Goal: Task Accomplishment & Management: Complete application form

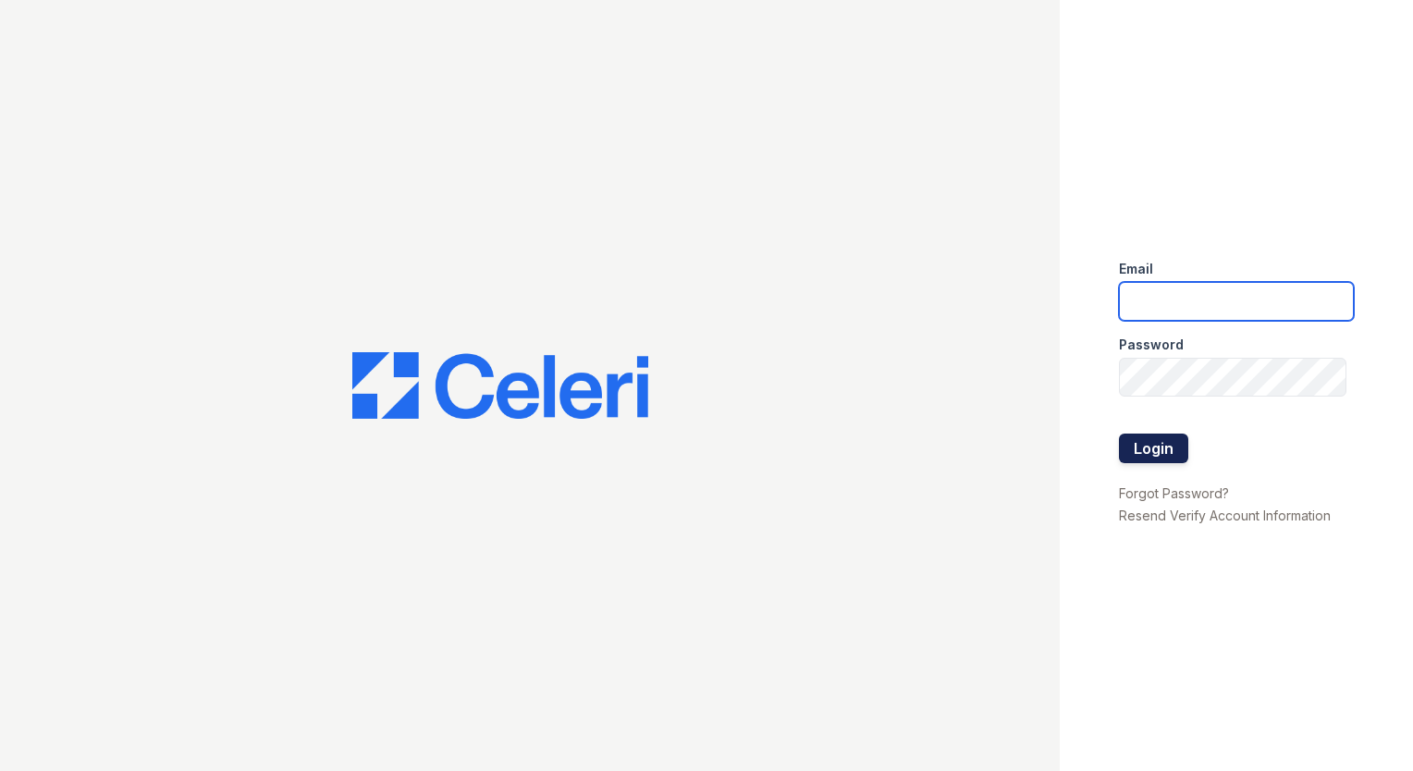
type input "[EMAIL_ADDRESS][DOMAIN_NAME]"
click at [1149, 438] on button "Login" at bounding box center [1153, 449] width 69 height 30
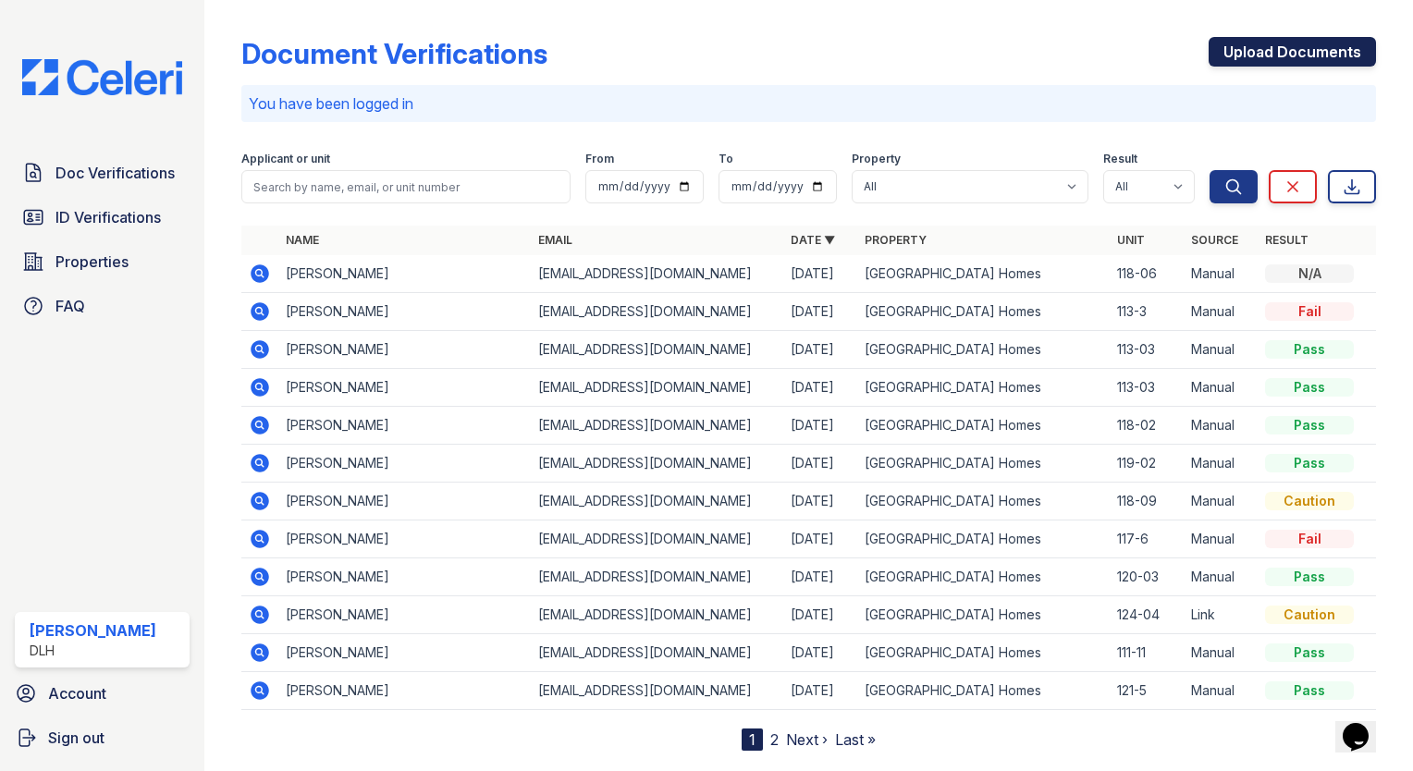
click at [1321, 43] on link "Upload Documents" at bounding box center [1292, 52] width 167 height 30
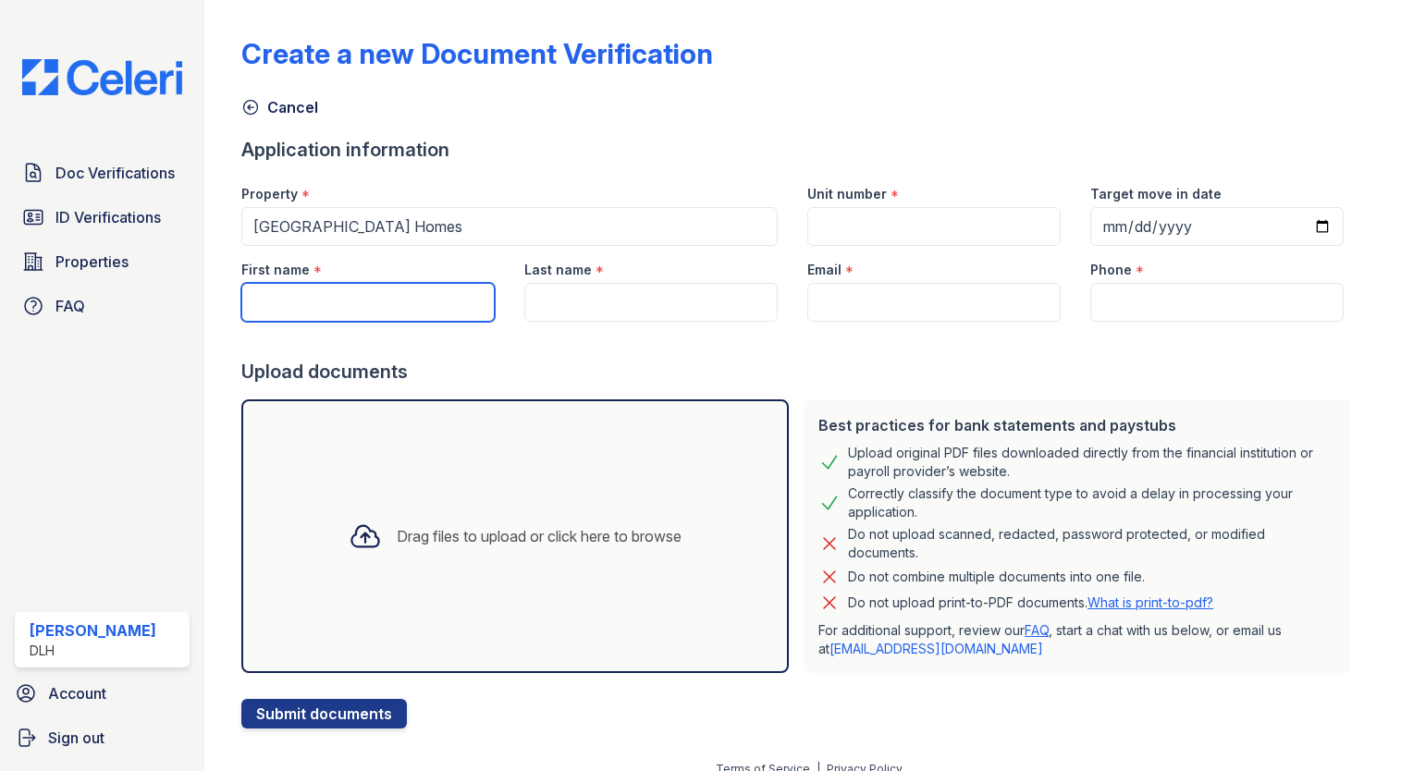
click at [368, 303] on input "First name" at bounding box center [367, 302] width 253 height 39
type input "Ama"
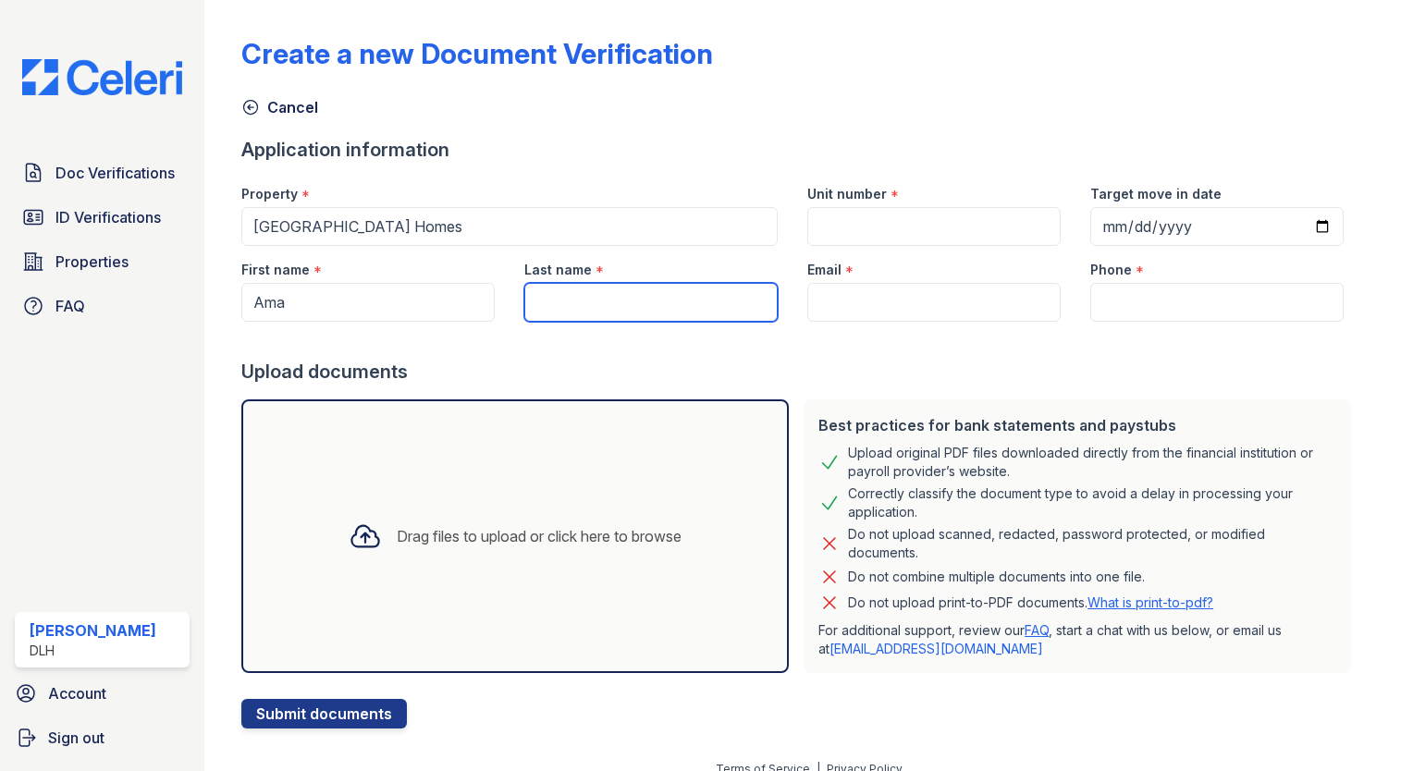
click at [562, 288] on input "Last name" at bounding box center [650, 302] width 253 height 39
type input "Acquah"
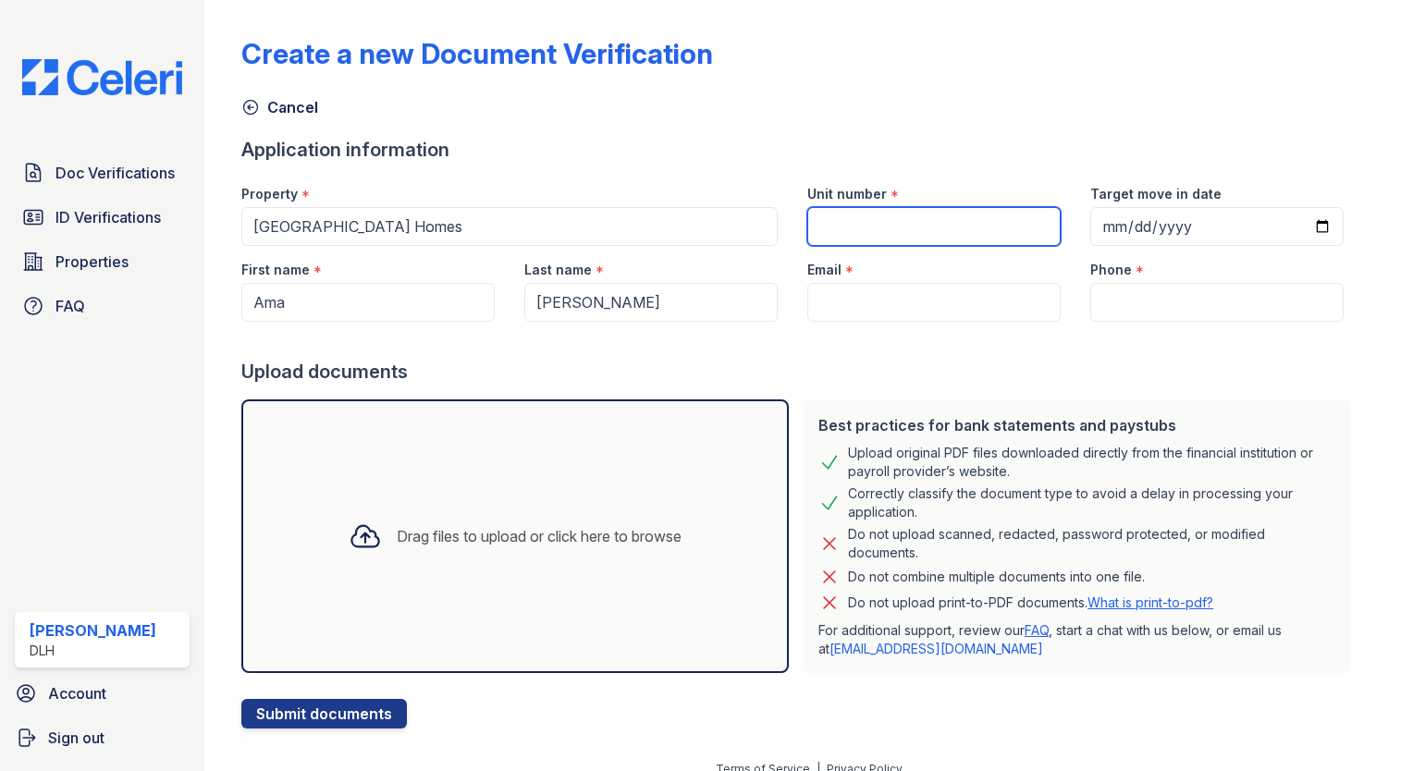
click at [884, 218] on input "Unit number" at bounding box center [934, 226] width 253 height 39
type input "121-07"
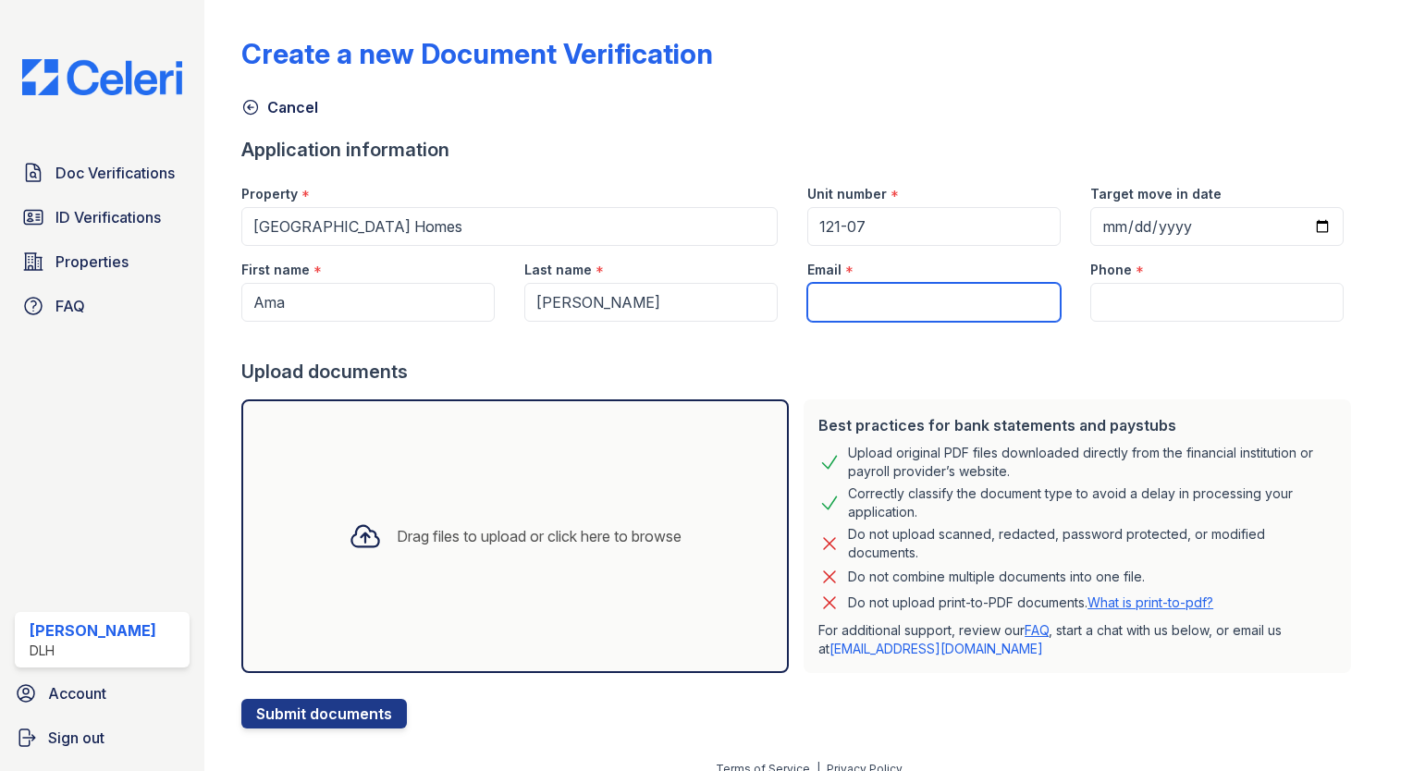
click at [852, 301] on input "Email" at bounding box center [934, 302] width 253 height 39
paste input "amaacquah19@gmail.com"
type input "amaacquah19@gmail.com"
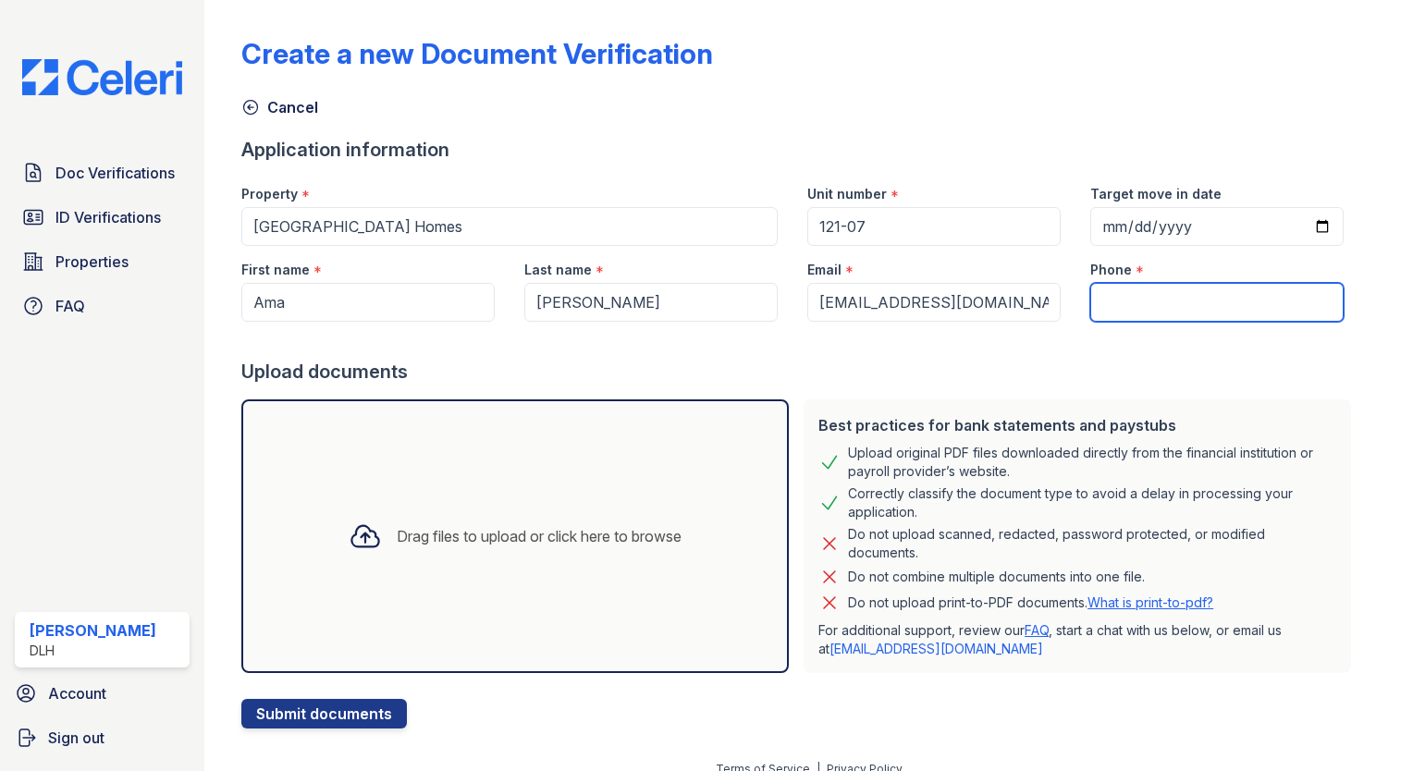
click at [1121, 304] on input "Phone" at bounding box center [1217, 302] width 253 height 39
paste input "(315) 263-5225"
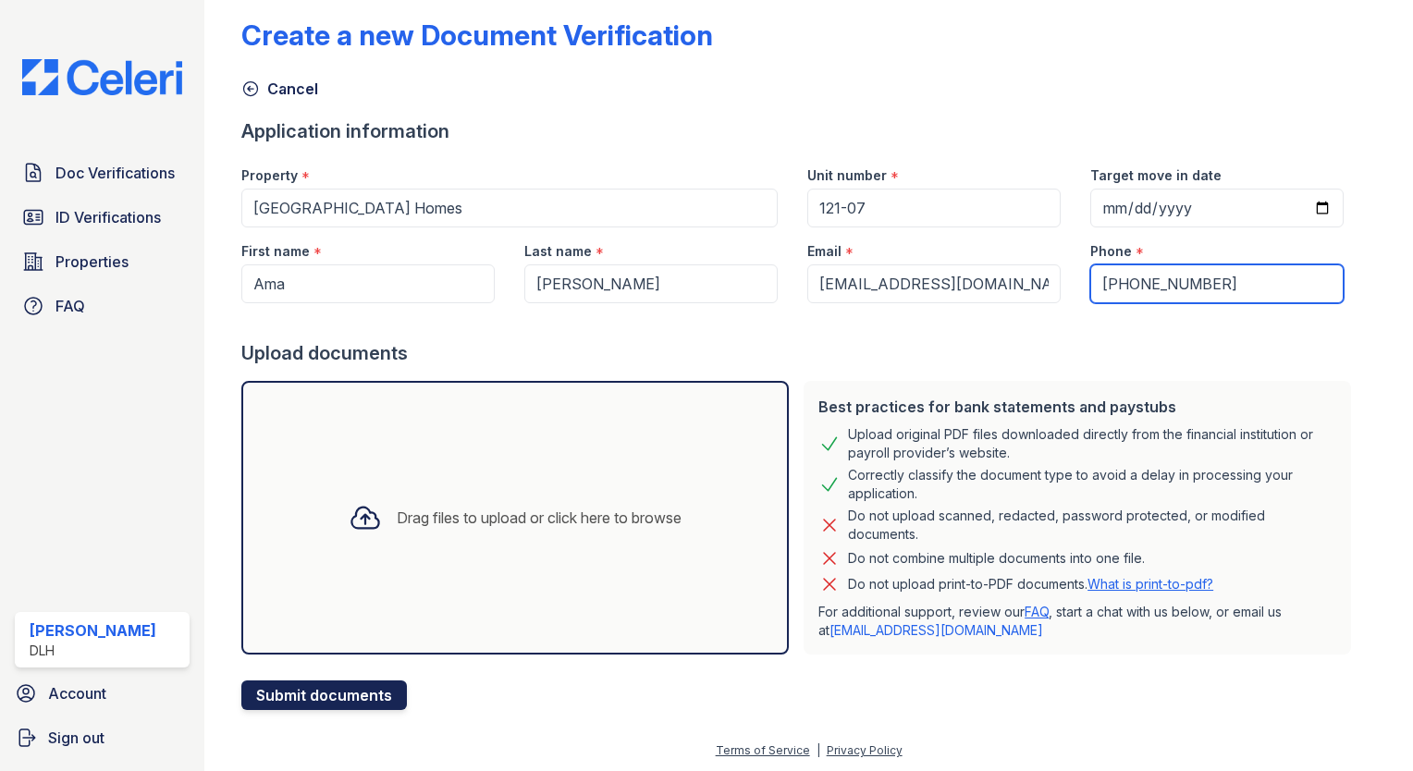
type input "(315) 263-5225"
click at [351, 695] on button "Submit documents" at bounding box center [324, 696] width 166 height 30
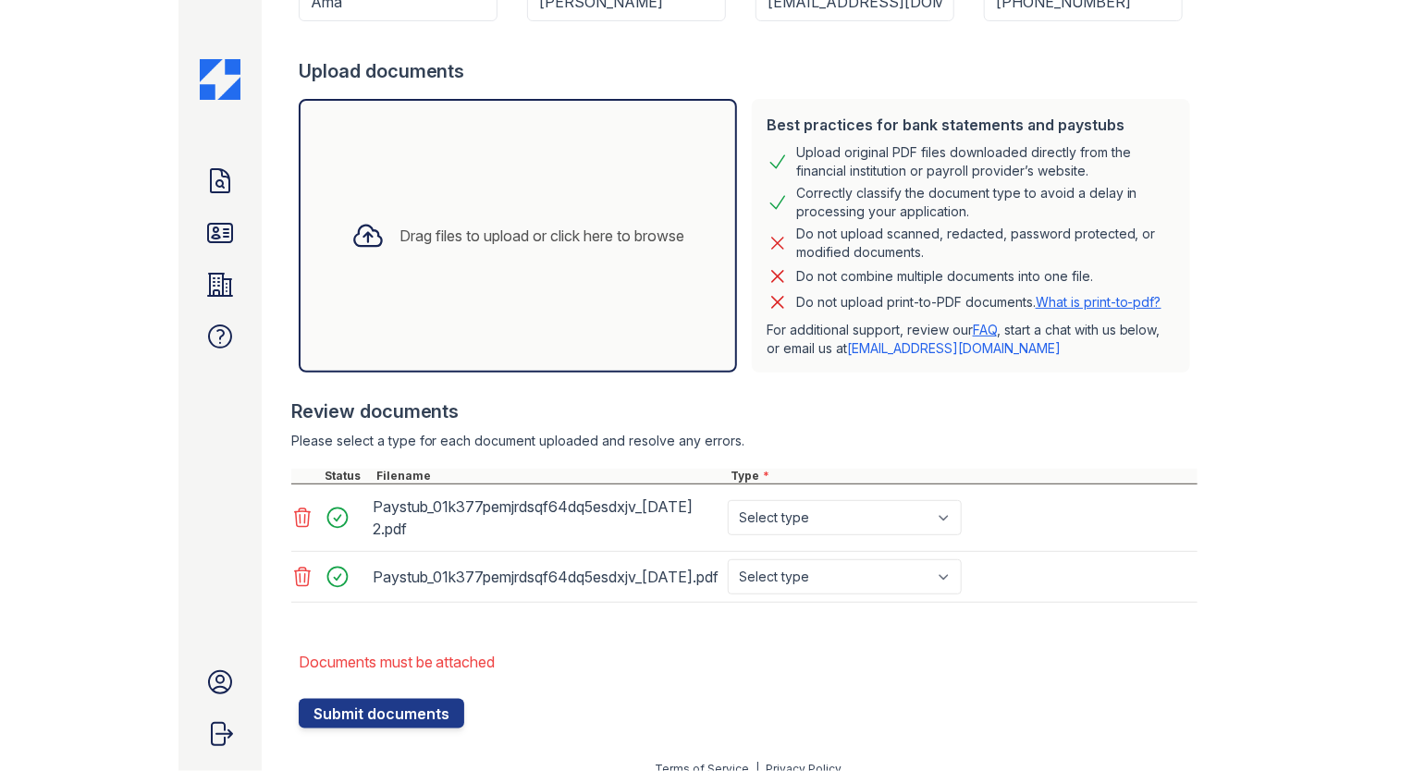
scroll to position [377, 0]
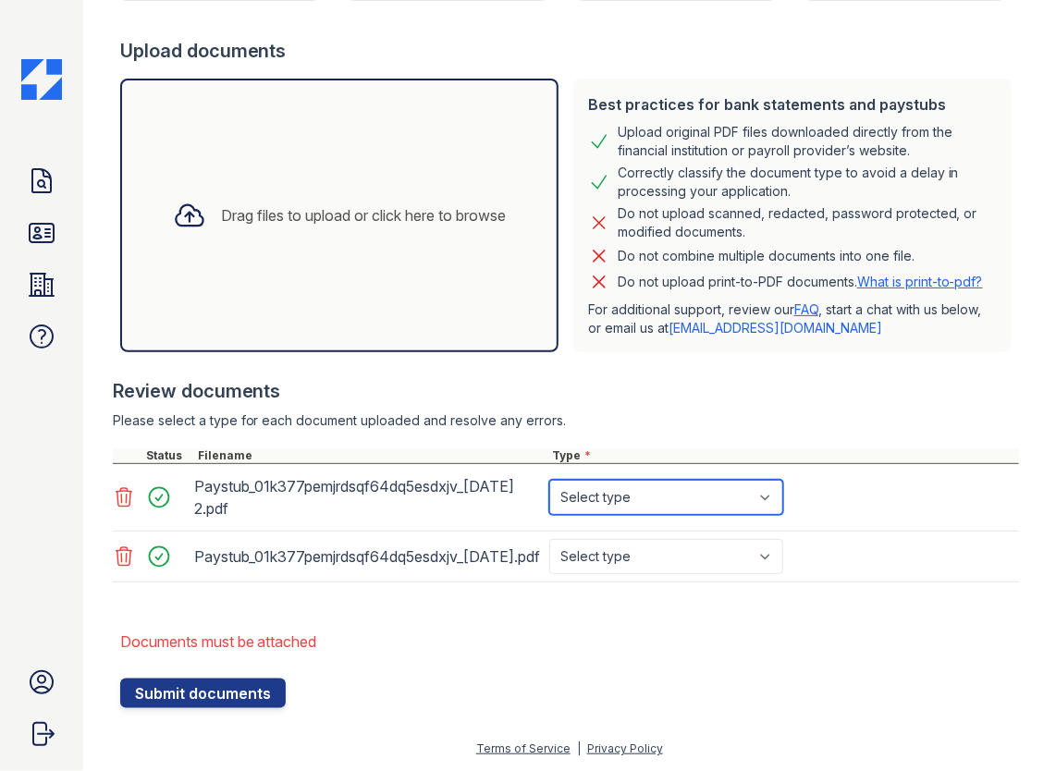
click at [641, 509] on select "Select type Paystub Bank Statement Offer Letter Tax Documents Benefit Award Let…" at bounding box center [666, 497] width 234 height 35
select select "paystub"
click at [549, 488] on select "Select type Paystub Bank Statement Offer Letter Tax Documents Benefit Award Let…" at bounding box center [666, 497] width 234 height 35
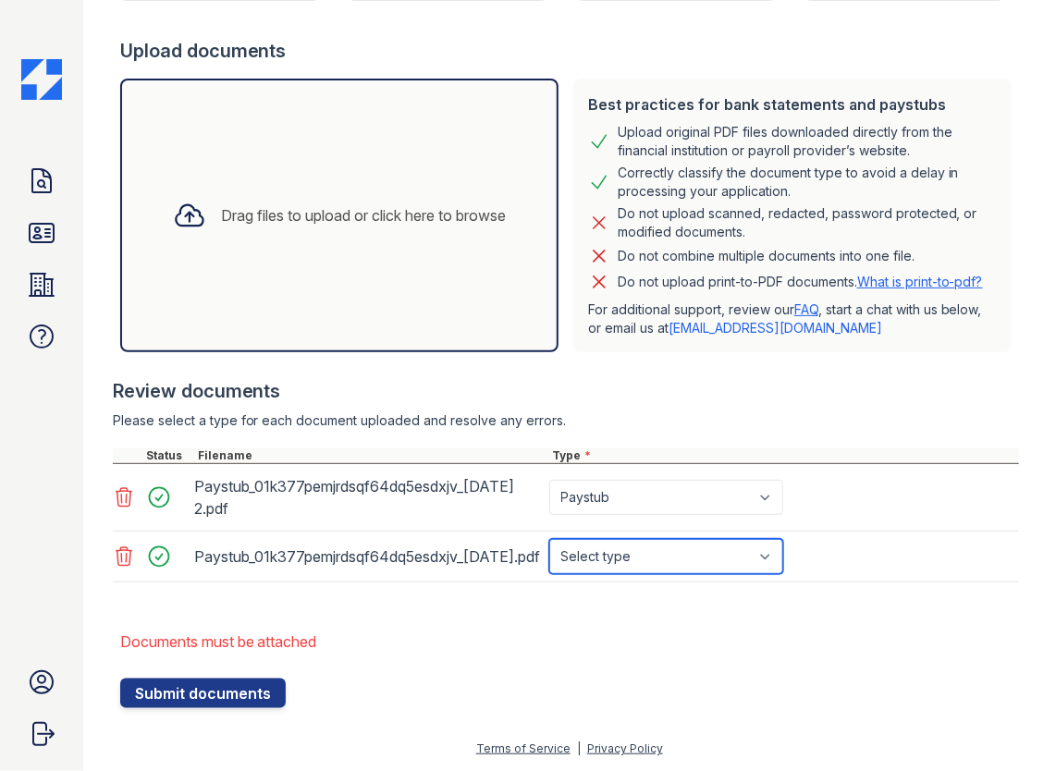
click at [611, 563] on select "Select type Paystub Bank Statement Offer Letter Tax Documents Benefit Award Let…" at bounding box center [666, 556] width 234 height 35
select select "paystub"
click at [549, 556] on select "Select type Paystub Bank Statement Offer Letter Tax Documents Benefit Award Let…" at bounding box center [666, 556] width 234 height 35
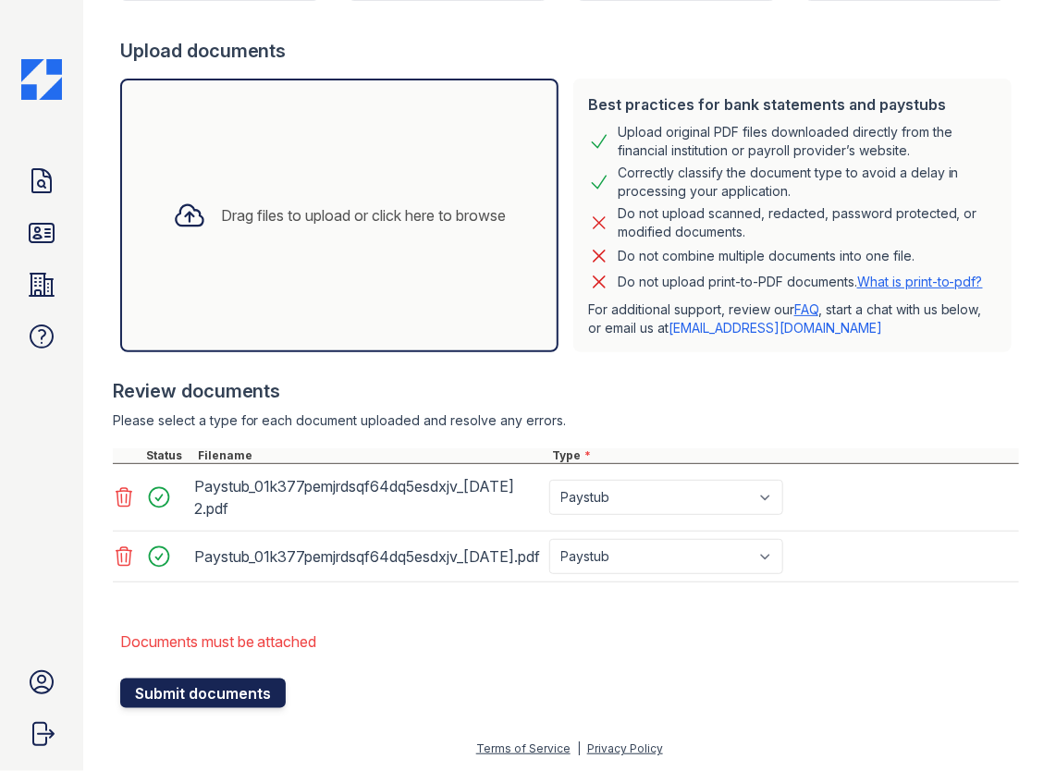
click at [225, 709] on button "Submit documents" at bounding box center [203, 694] width 166 height 30
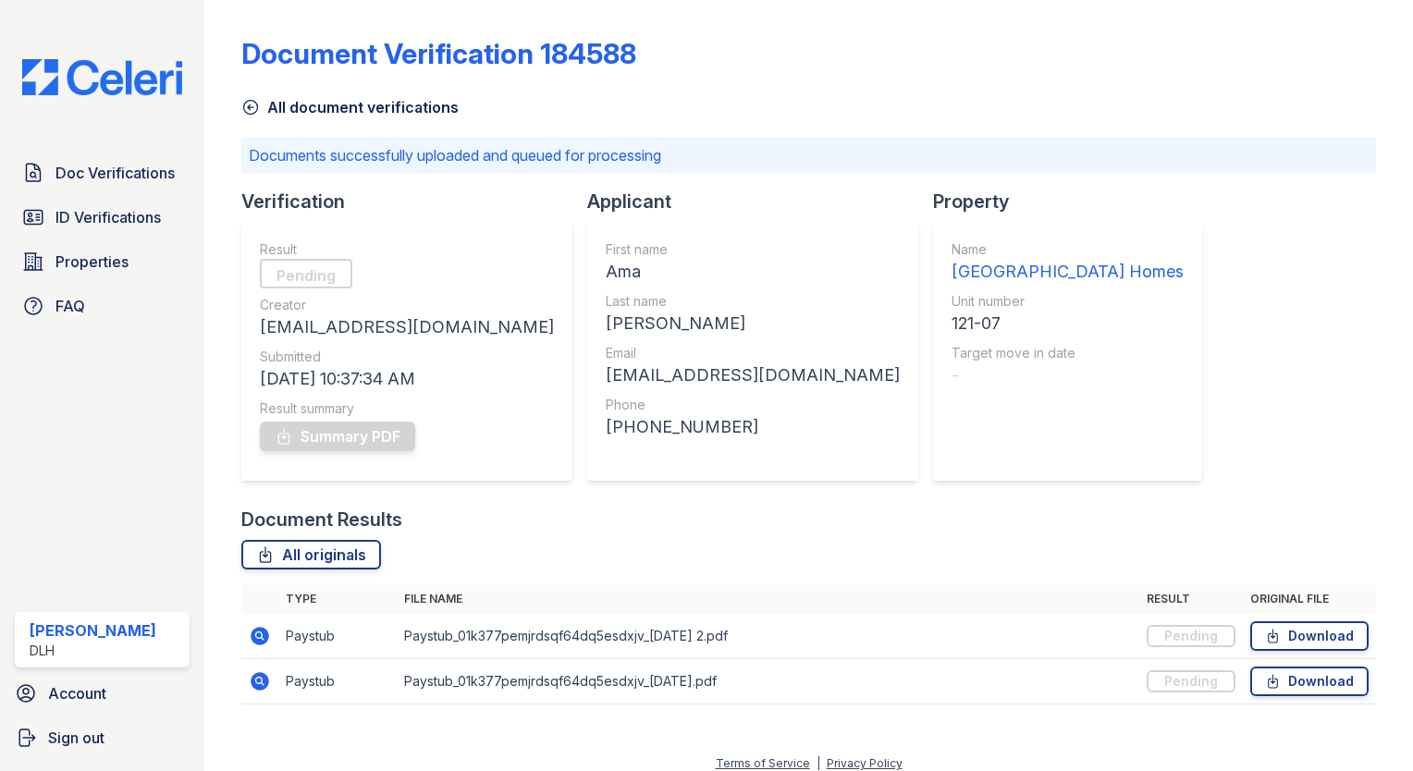
click at [247, 103] on icon at bounding box center [250, 107] width 18 height 18
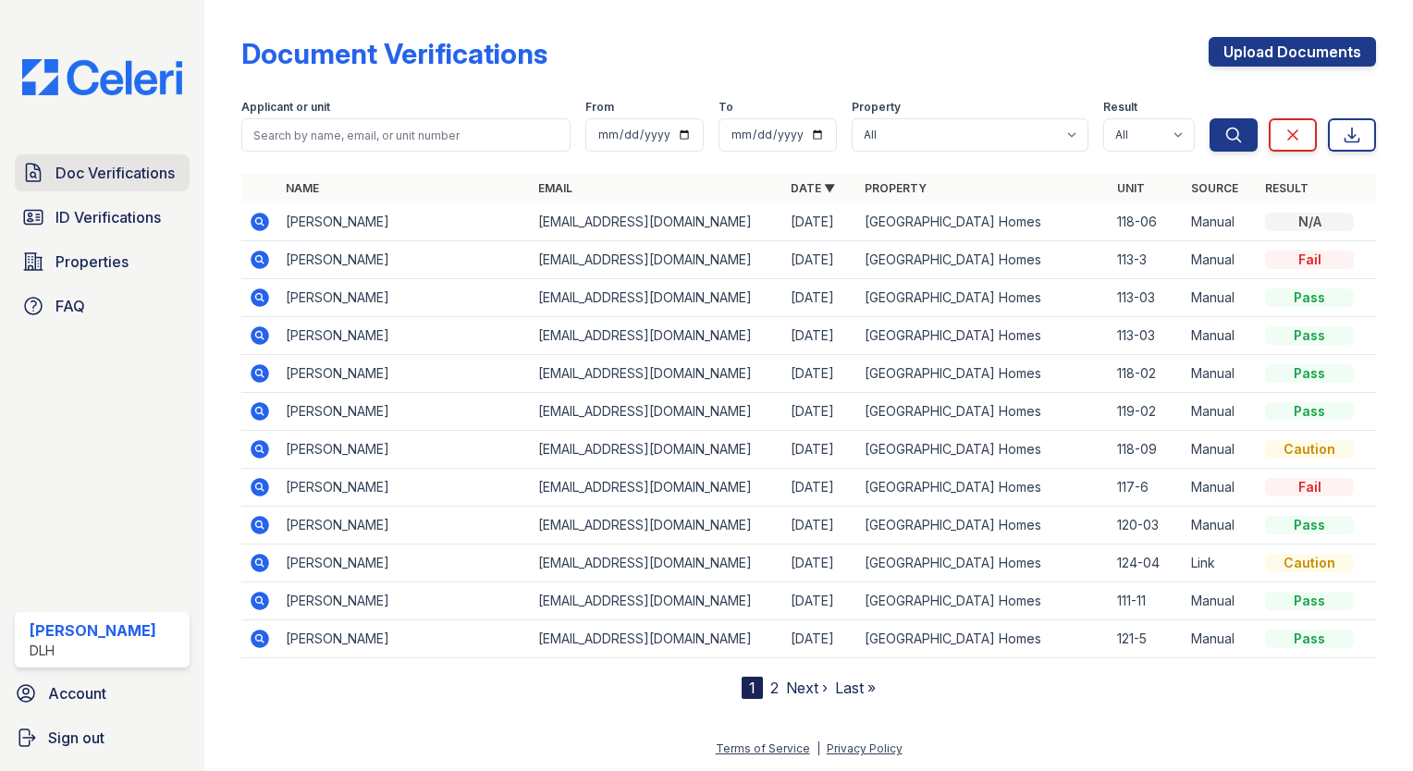
click at [108, 186] on link "Doc Verifications" at bounding box center [102, 172] width 175 height 37
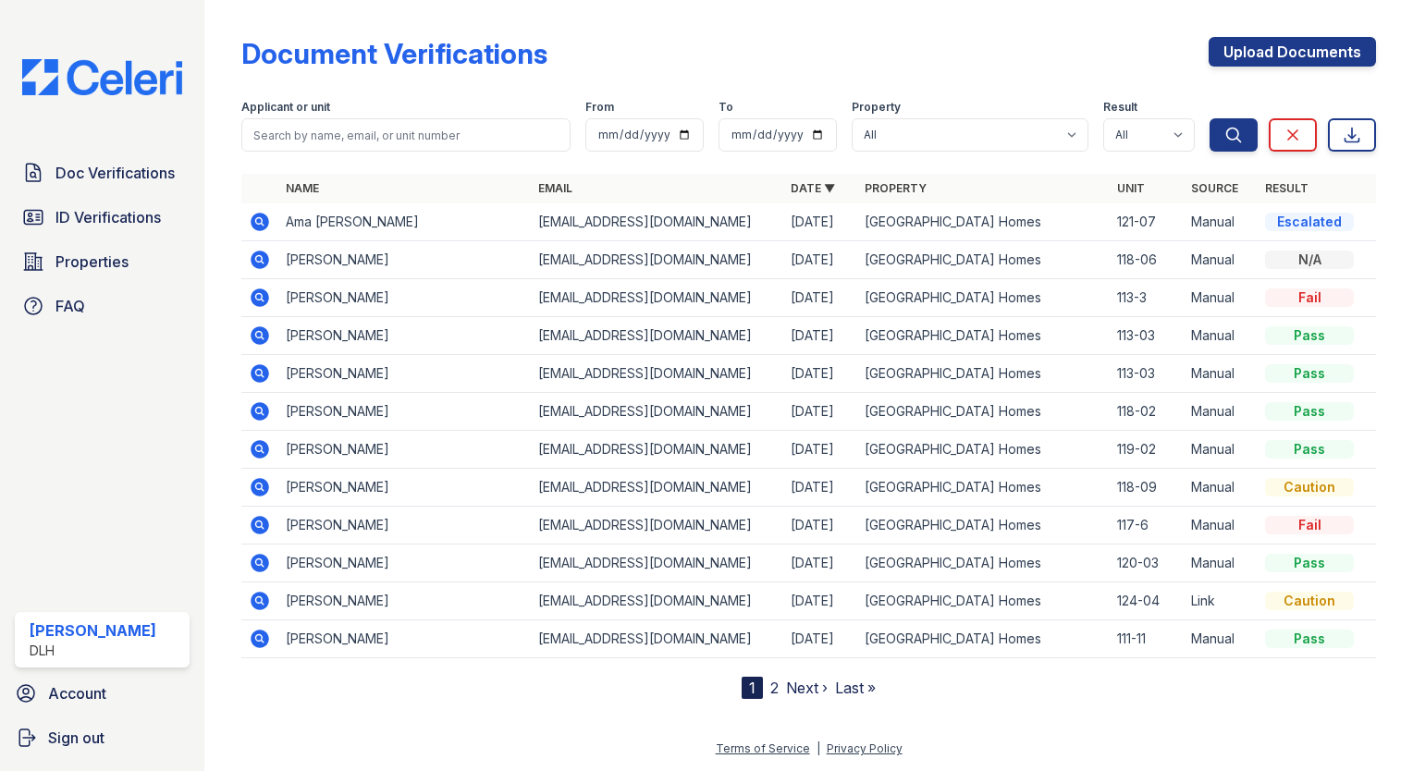
click at [257, 225] on icon at bounding box center [260, 222] width 18 height 18
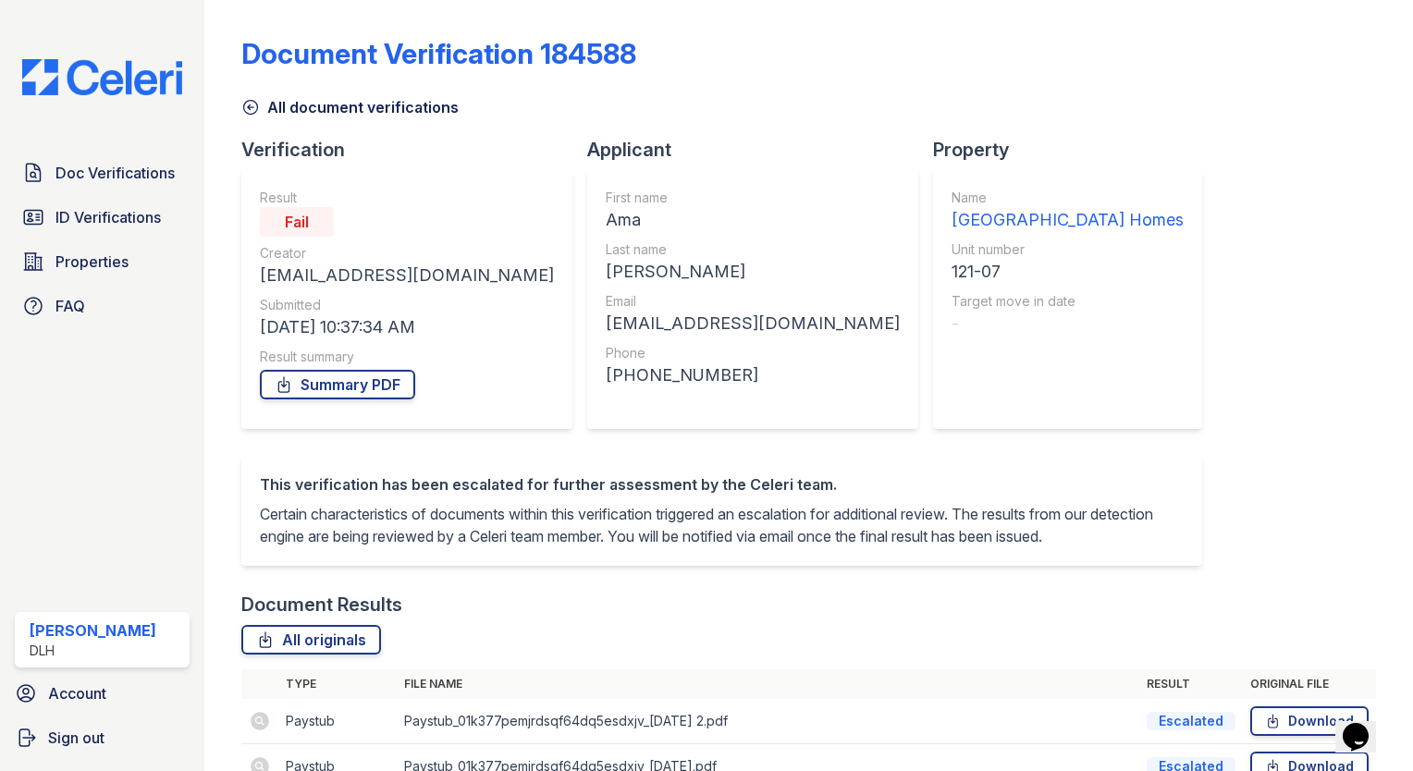
click at [252, 94] on div "All document verifications" at bounding box center [808, 101] width 1135 height 33
click at [246, 98] on icon at bounding box center [250, 107] width 18 height 18
